Goal: Task Accomplishment & Management: Complete application form

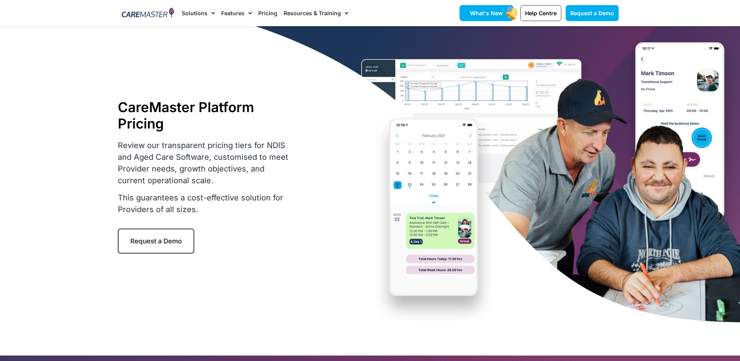
click at [480, 14] on span "What's New" at bounding box center [486, 13] width 33 height 7
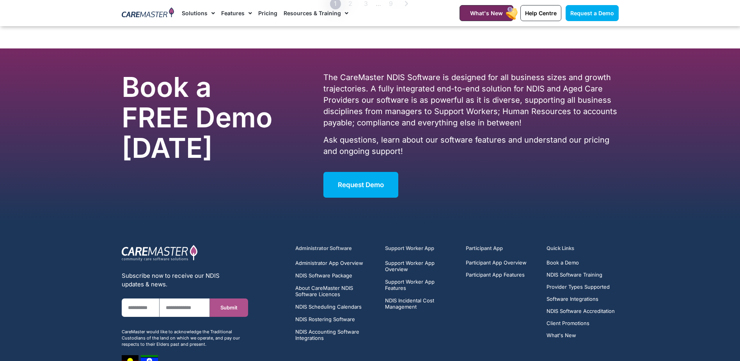
scroll to position [1444, 0]
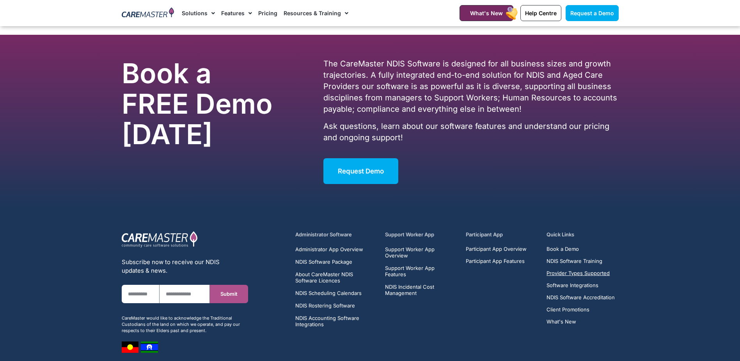
click at [554, 270] on span "Provider Types Supported" at bounding box center [578, 273] width 63 height 6
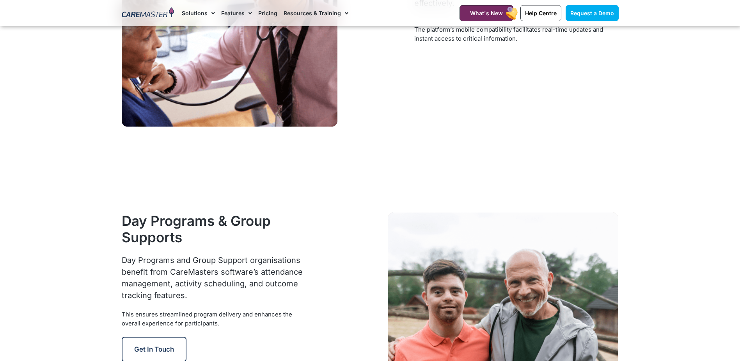
scroll to position [3279, 0]
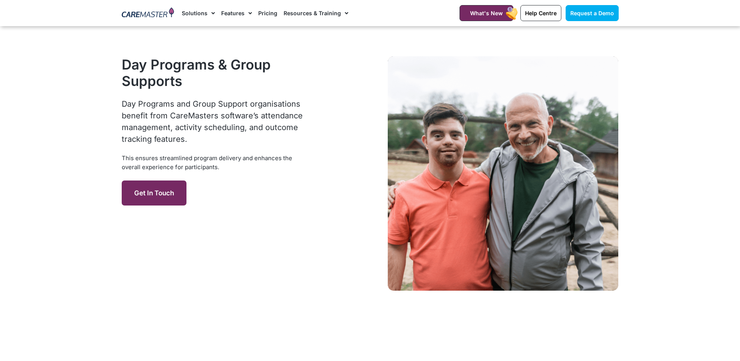
click at [166, 190] on span "Get in Touch" at bounding box center [154, 193] width 40 height 8
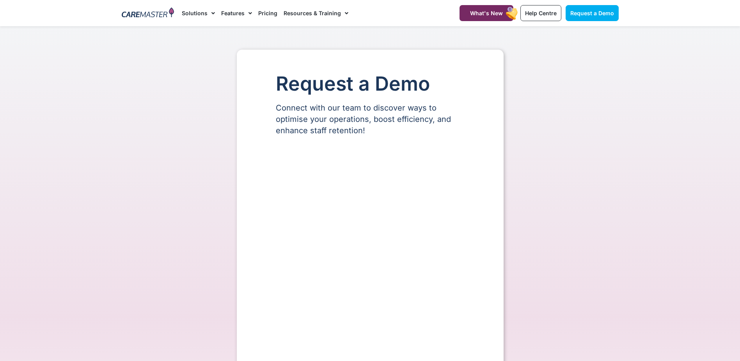
select select "**"
